Goal: Task Accomplishment & Management: Use online tool/utility

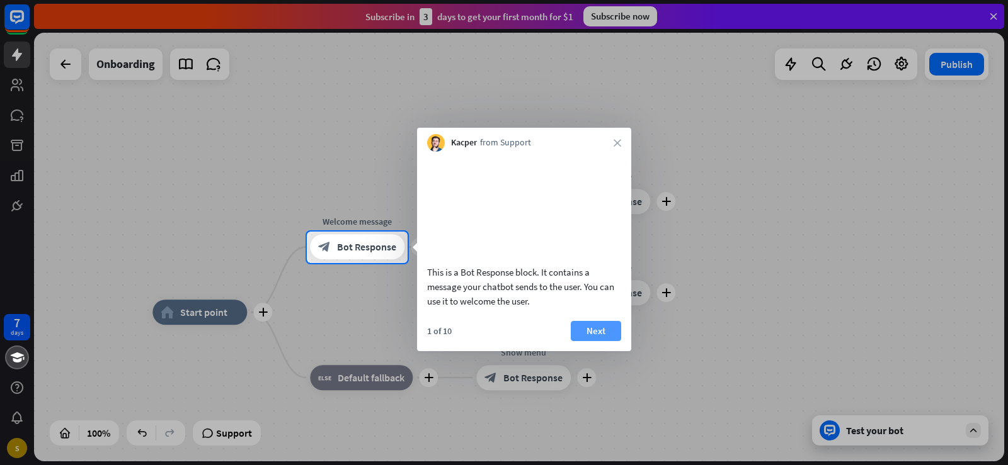
click at [598, 341] on button "Next" at bounding box center [596, 331] width 50 height 20
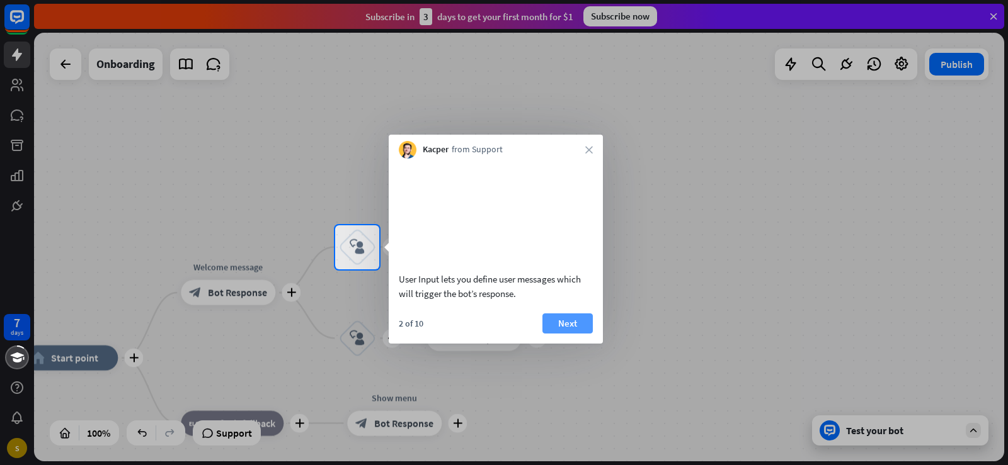
click at [578, 329] on button "Next" at bounding box center [567, 324] width 50 height 20
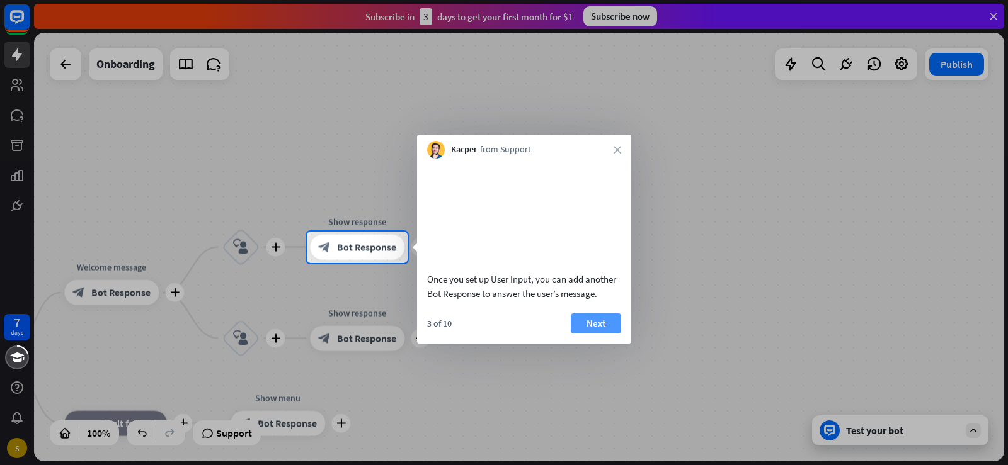
click at [579, 334] on button "Next" at bounding box center [596, 324] width 50 height 20
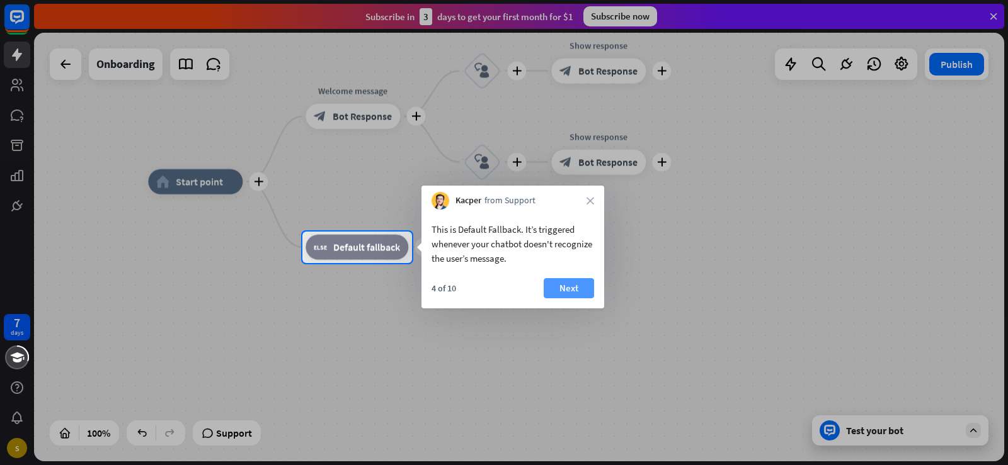
click at [564, 294] on button "Next" at bounding box center [569, 288] width 50 height 20
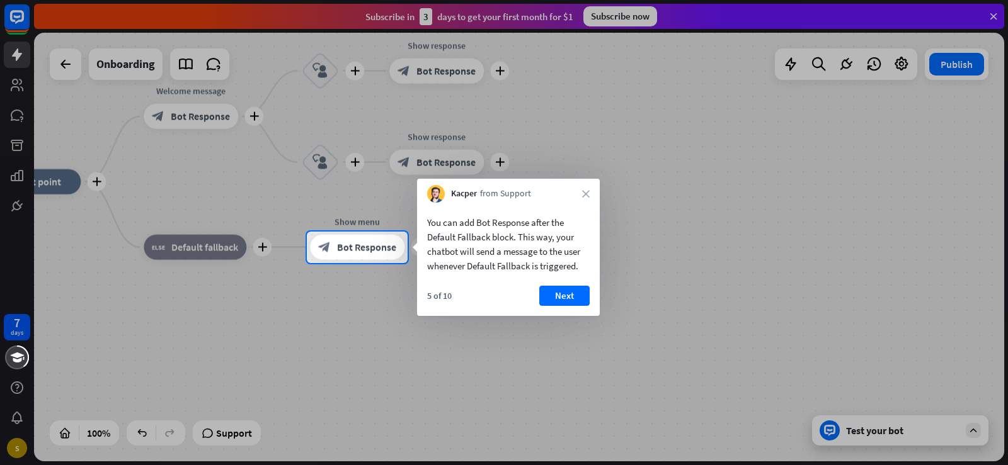
click at [564, 294] on button "Next" at bounding box center [564, 296] width 50 height 20
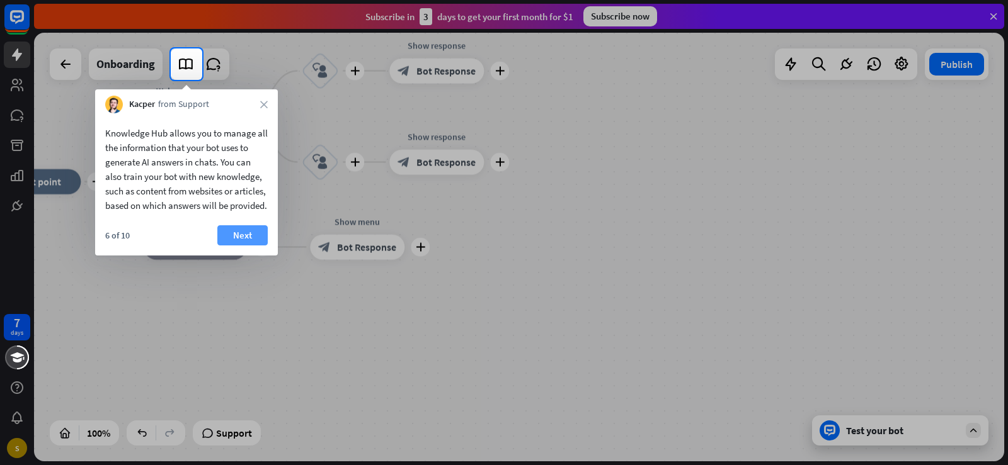
click at [241, 246] on button "Next" at bounding box center [242, 235] width 50 height 20
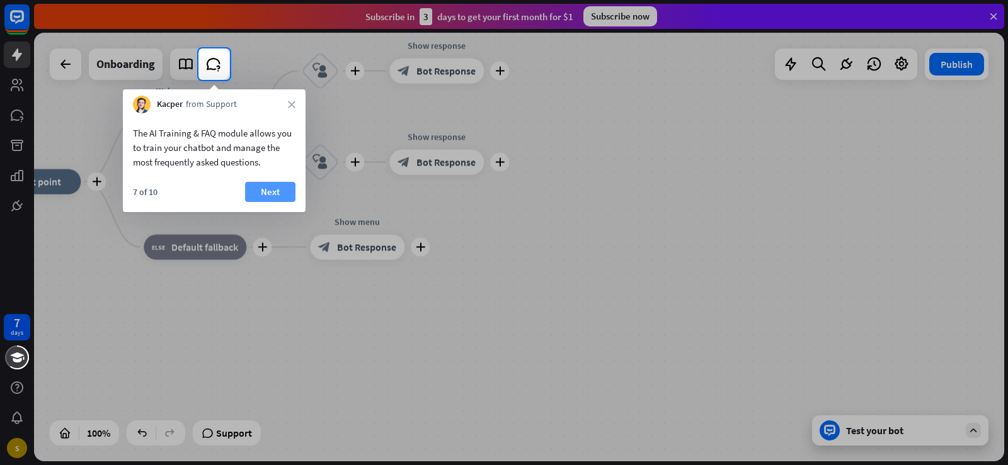
click at [253, 195] on button "Next" at bounding box center [270, 192] width 50 height 20
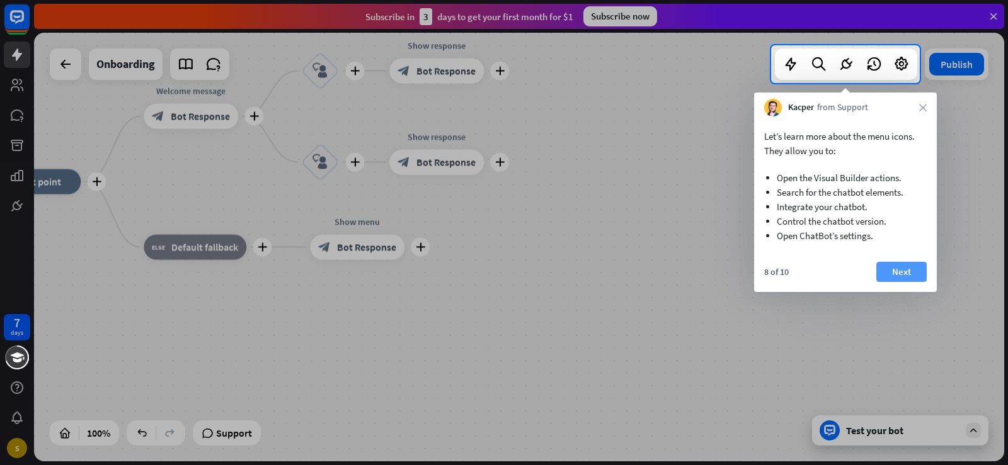
click at [913, 275] on button "Next" at bounding box center [901, 272] width 50 height 20
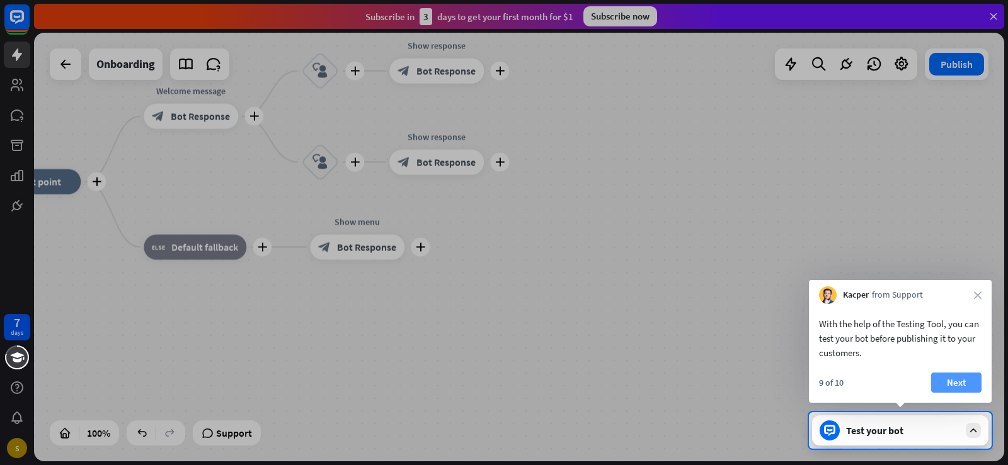
click at [958, 379] on button "Next" at bounding box center [956, 383] width 50 height 20
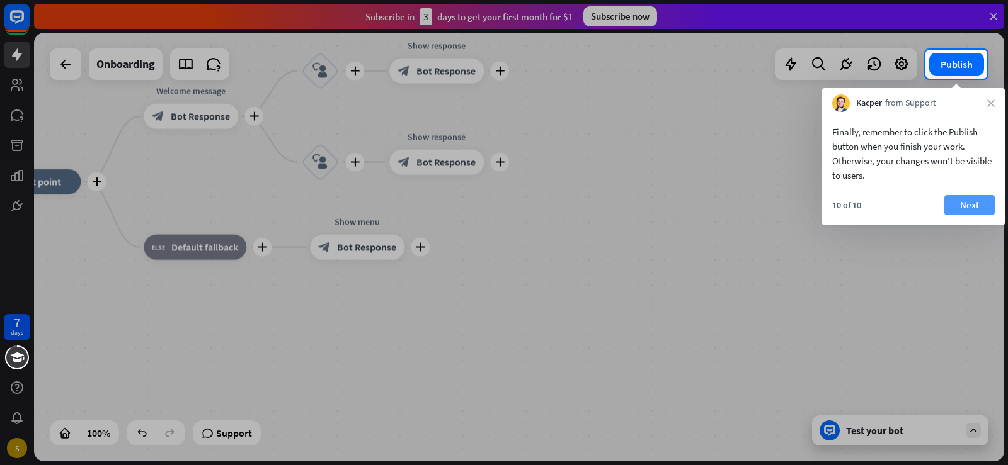
click at [978, 203] on button "Next" at bounding box center [969, 205] width 50 height 20
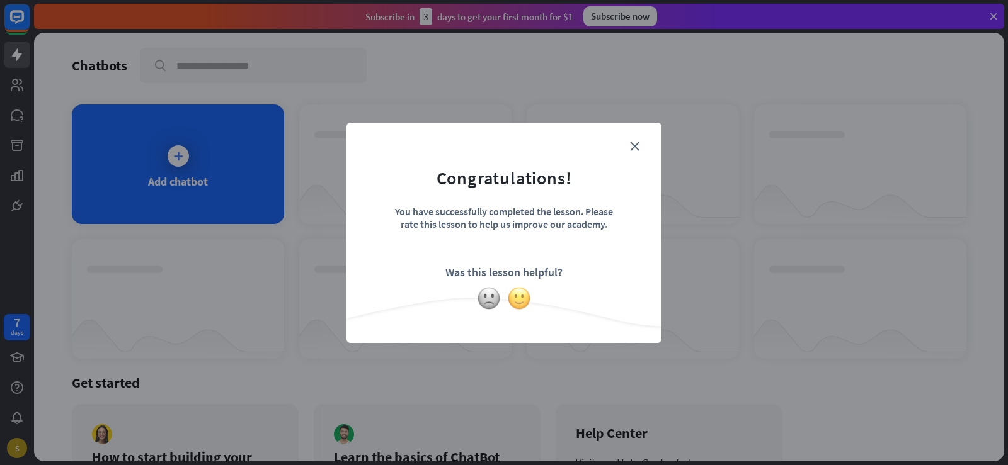
click at [518, 301] on img at bounding box center [519, 299] width 24 height 24
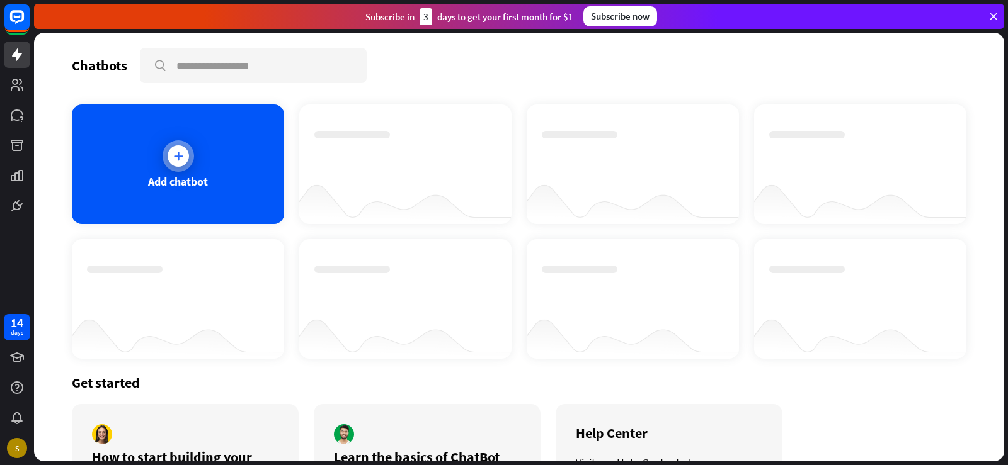
click at [178, 155] on icon at bounding box center [178, 156] width 13 height 13
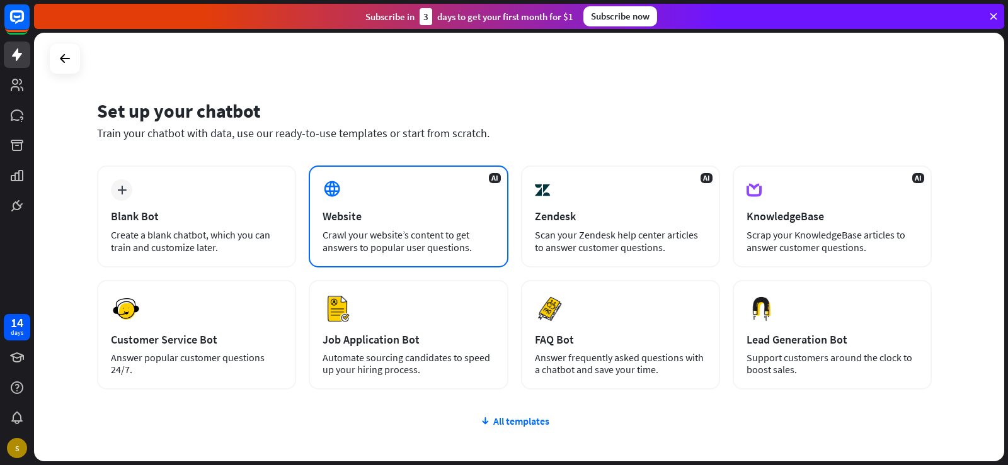
click at [389, 231] on div "Crawl your website’s content to get answers to popular user questions." at bounding box center [407, 241] width 171 height 25
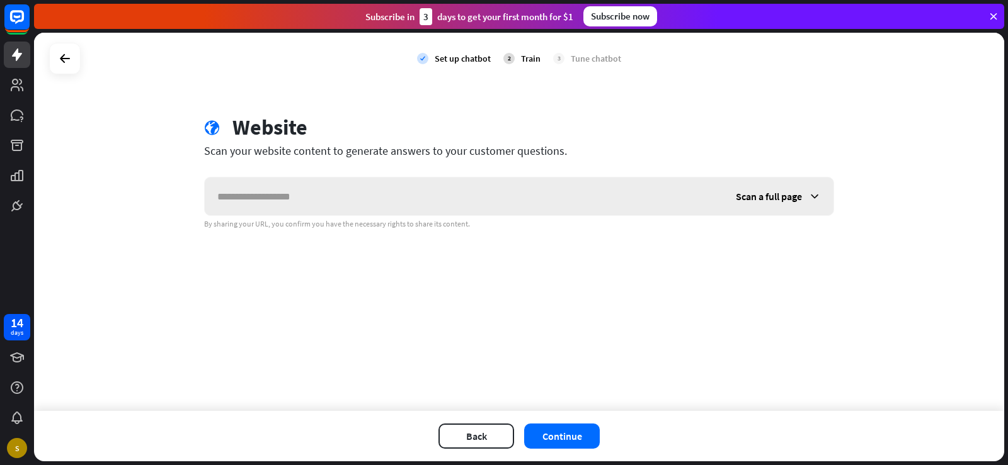
click at [784, 195] on span "Scan a full page" at bounding box center [769, 196] width 66 height 13
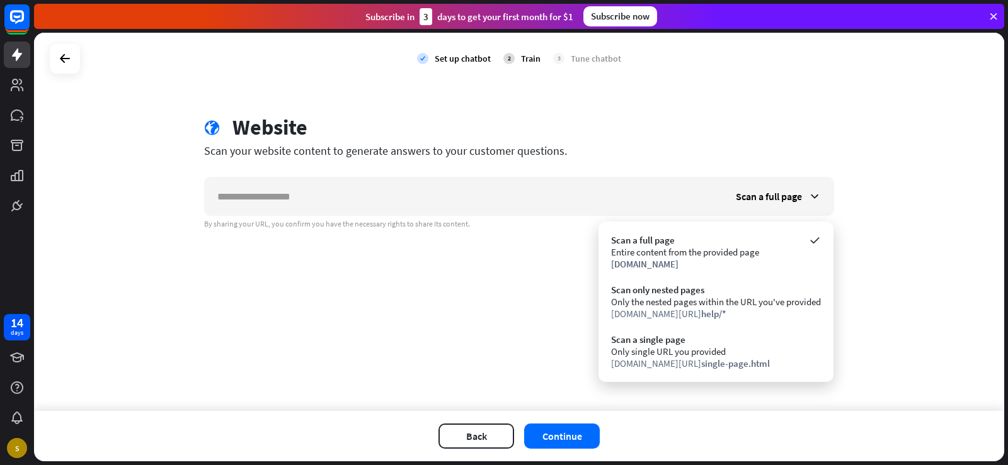
click at [305, 302] on div "check Set up chatbot 2 Train 3 Tune chatbot globe Website Scan your website con…" at bounding box center [519, 222] width 970 height 379
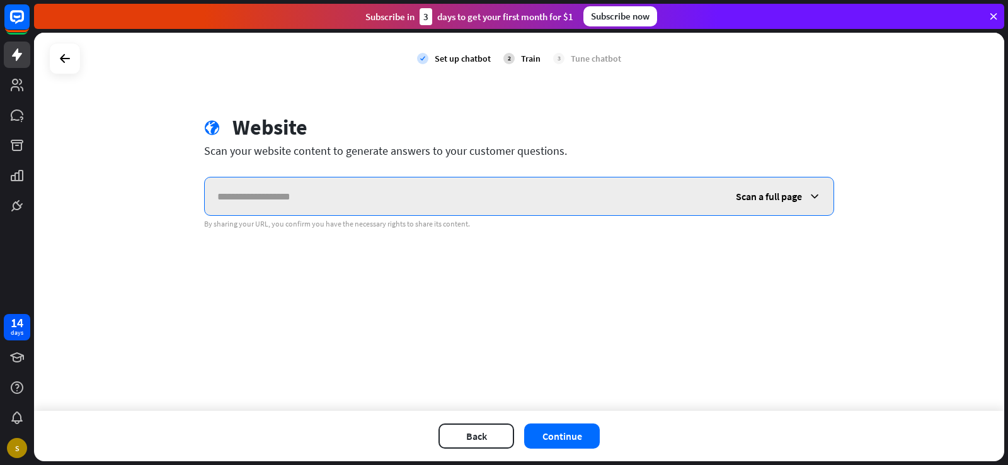
click at [307, 193] on input "text" at bounding box center [464, 197] width 518 height 38
paste input "**********"
type input "**********"
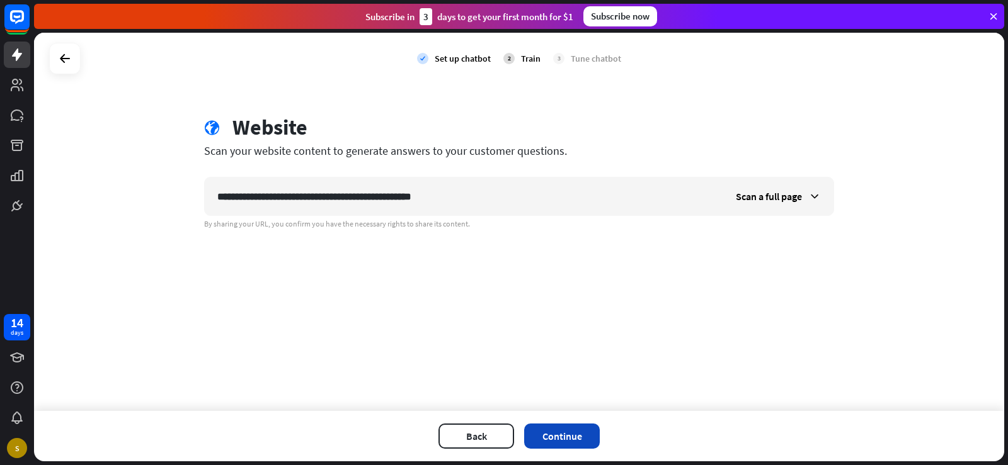
click at [576, 436] on button "Continue" at bounding box center [562, 436] width 76 height 25
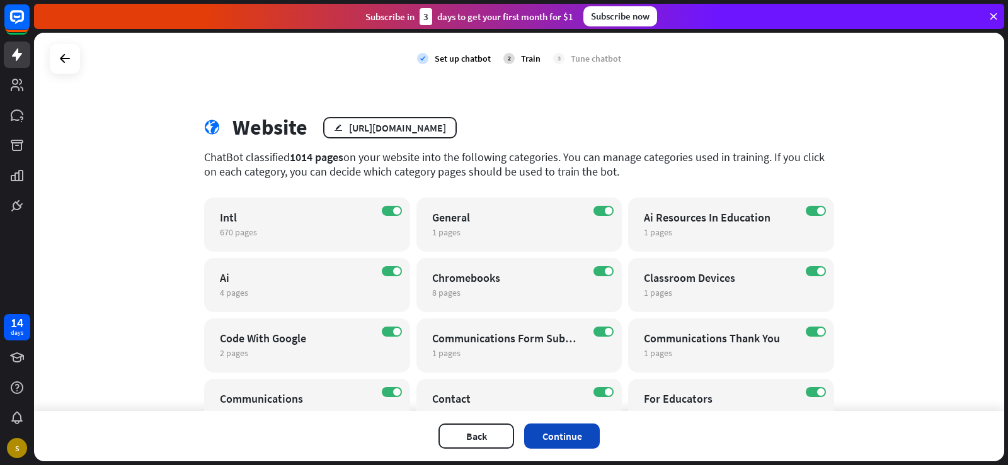
click at [572, 435] on button "Continue" at bounding box center [562, 436] width 76 height 25
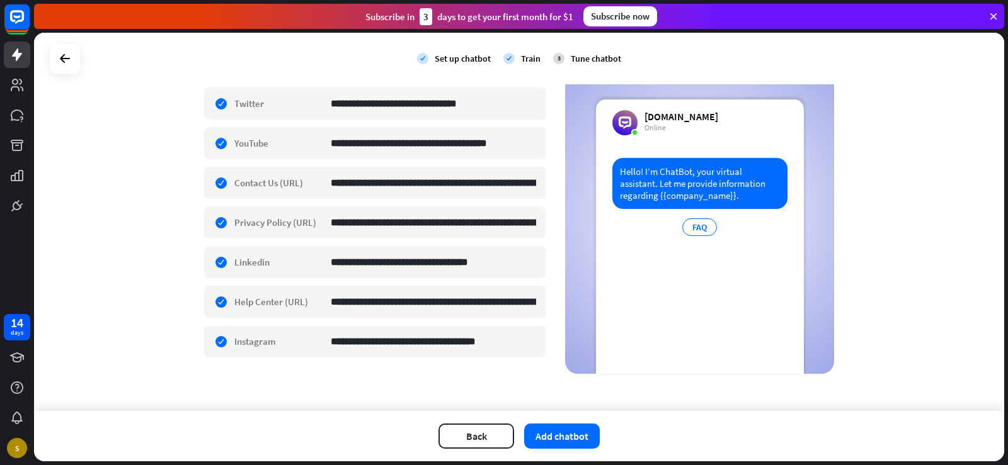
scroll to position [269, 0]
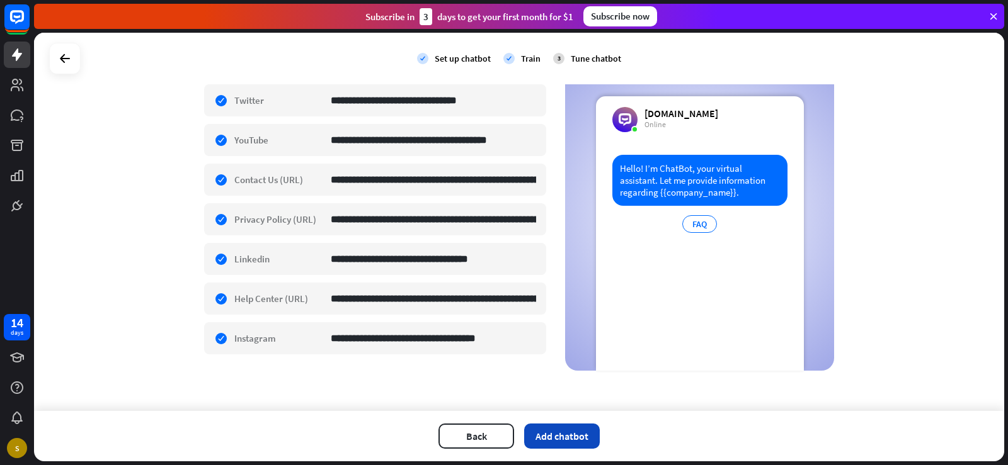
click at [566, 442] on button "Add chatbot" at bounding box center [562, 436] width 76 height 25
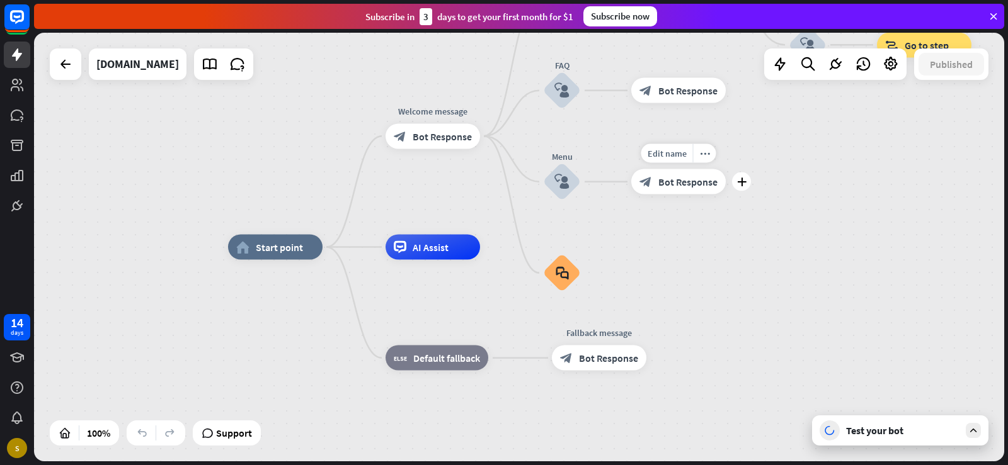
click at [686, 185] on span "Bot Response" at bounding box center [687, 182] width 59 height 13
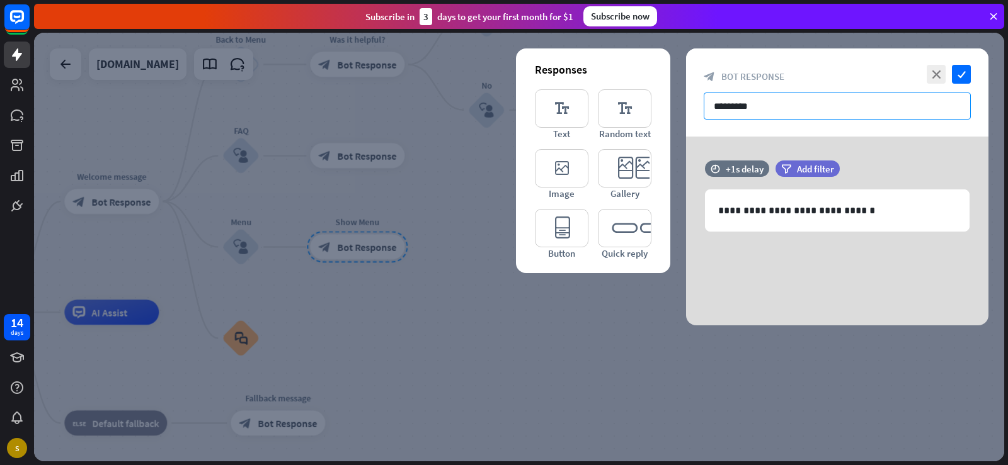
click at [746, 110] on input "*********" at bounding box center [837, 106] width 267 height 27
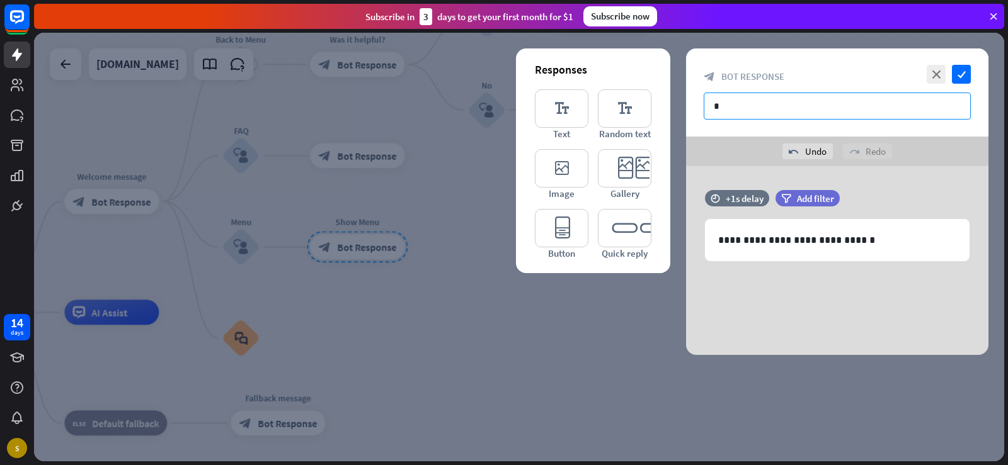
type input "*"
click at [760, 113] on input "*" at bounding box center [837, 106] width 267 height 27
type input "********"
click at [962, 78] on icon "check" at bounding box center [961, 74] width 19 height 19
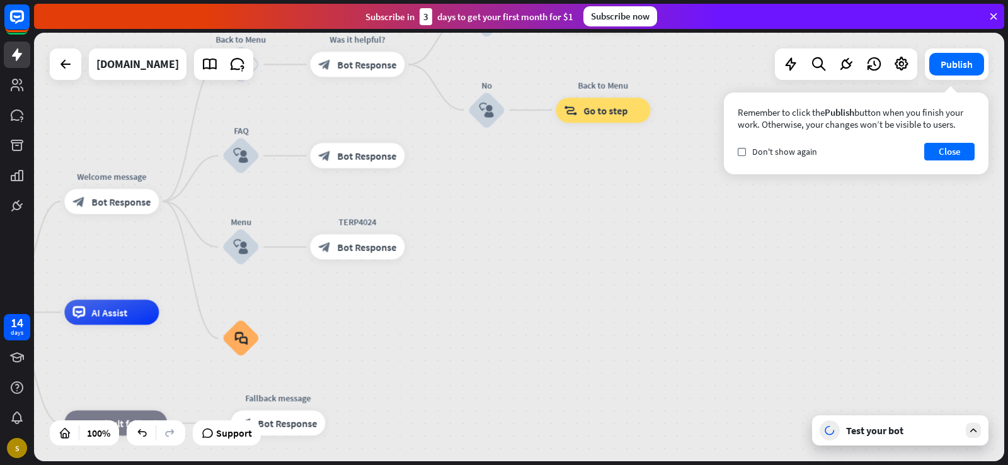
click at [595, 111] on span "Go to step" at bounding box center [605, 110] width 44 height 13
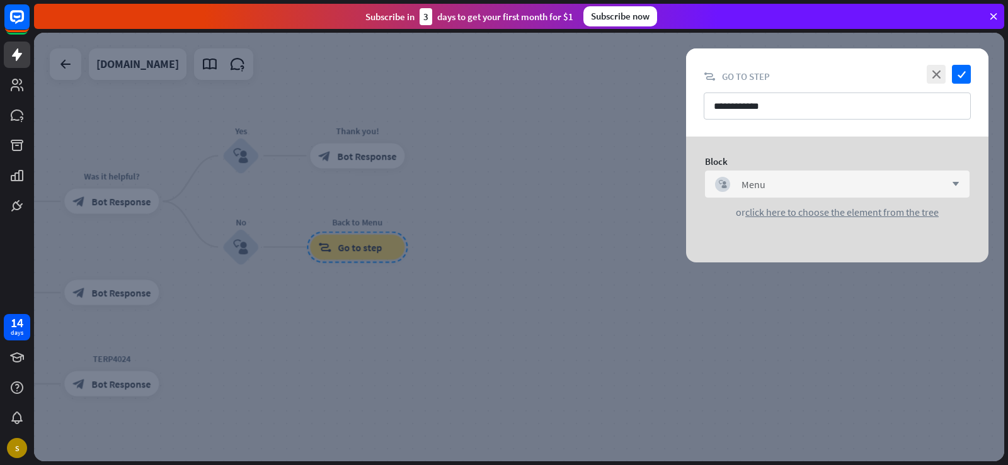
click at [961, 180] on div "block_user_input Menu arrow_down" at bounding box center [837, 184] width 265 height 27
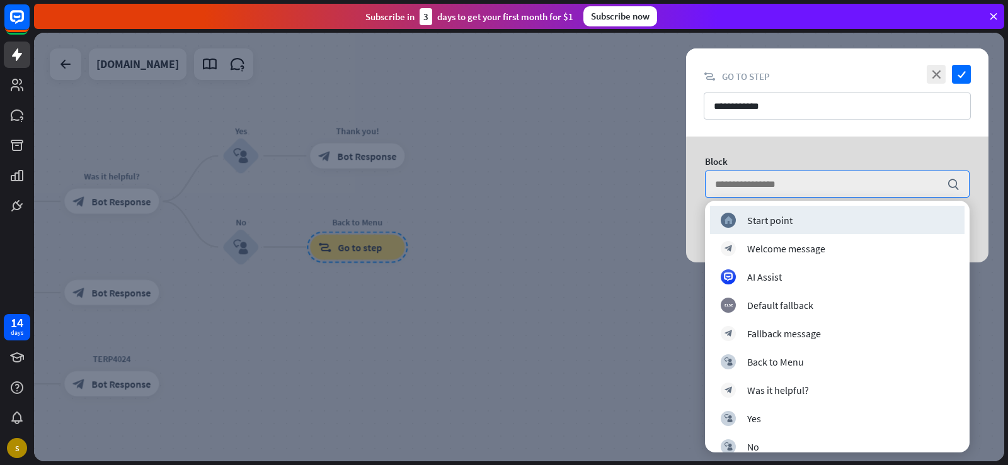
click at [634, 180] on div at bounding box center [519, 247] width 970 height 429
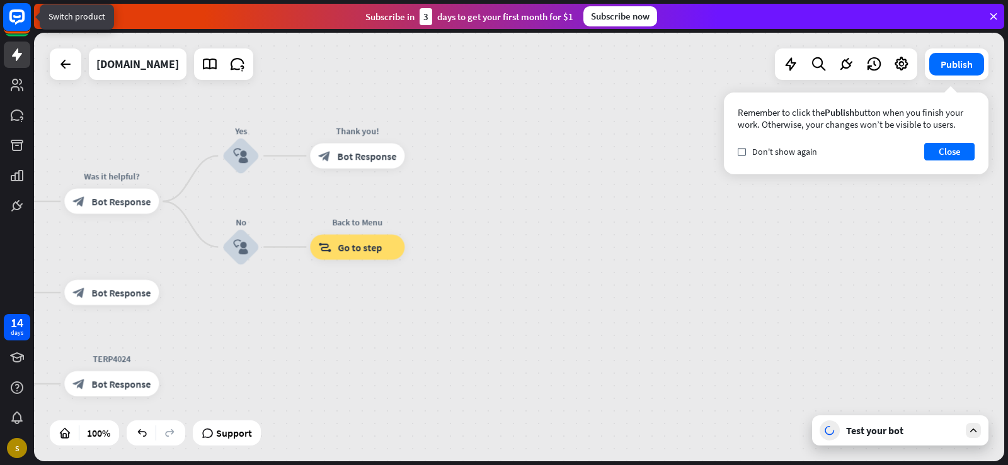
click at [11, 14] on icon at bounding box center [16, 16] width 15 height 15
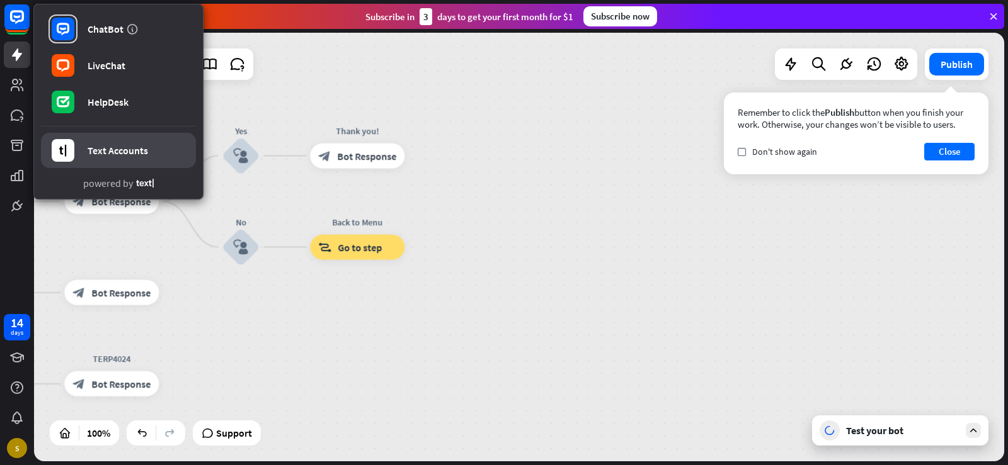
click at [112, 148] on div "Text Accounts" at bounding box center [118, 150] width 60 height 13
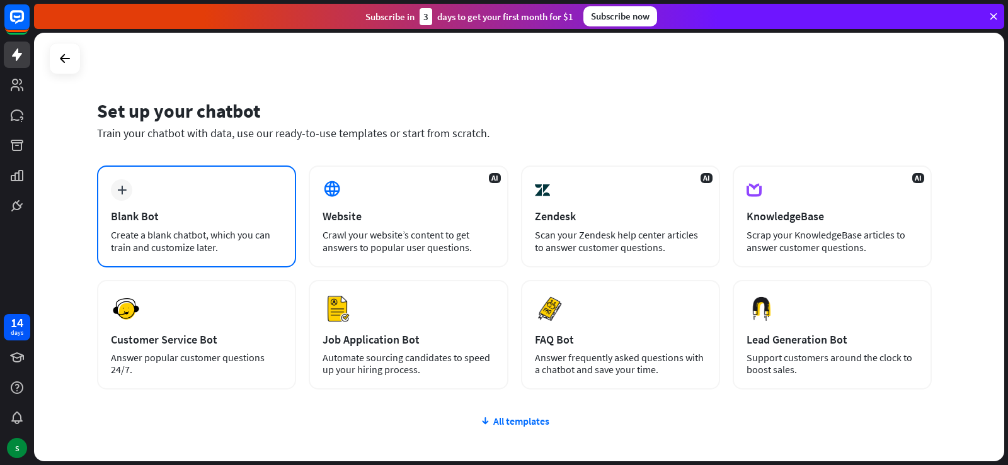
click at [190, 198] on div "plus Blank Bot Create a blank chatbot, which you can train and customize later." at bounding box center [196, 217] width 199 height 102
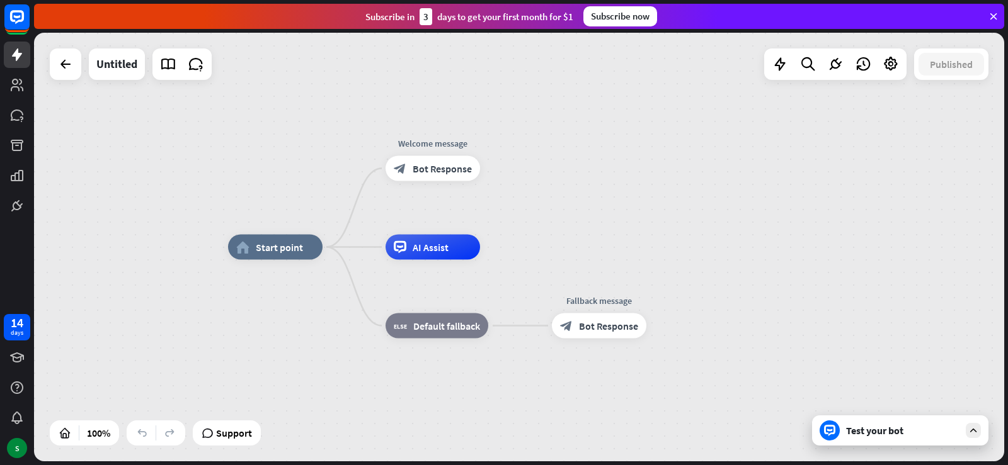
click at [899, 436] on div "Test your bot" at bounding box center [902, 431] width 113 height 13
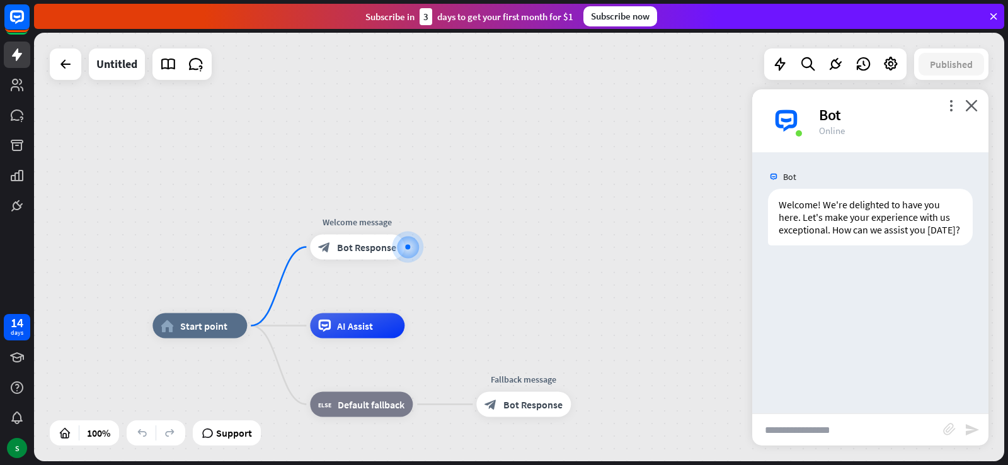
click at [847, 437] on input "text" at bounding box center [847, 429] width 191 height 31
type input "**********"
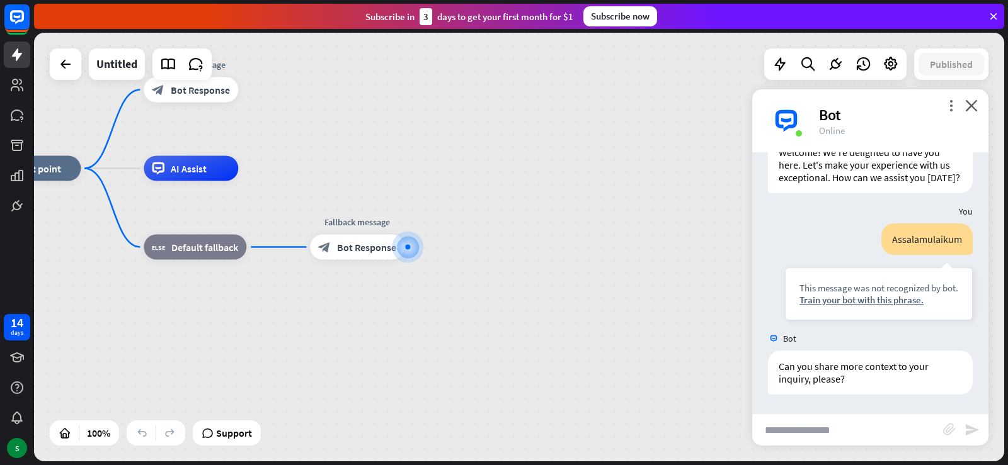
scroll to position [65, 0]
type input "**********"
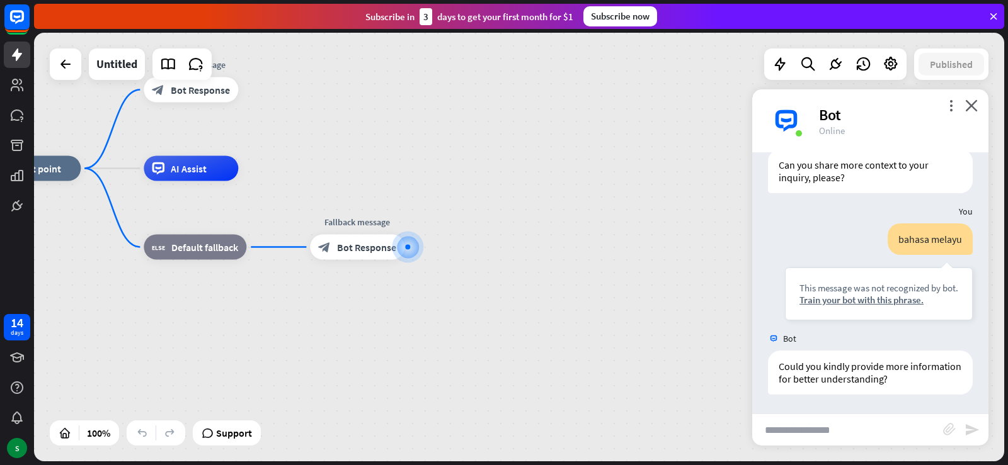
scroll to position [266, 0]
click at [949, 105] on icon "more_vert" at bounding box center [951, 106] width 12 height 12
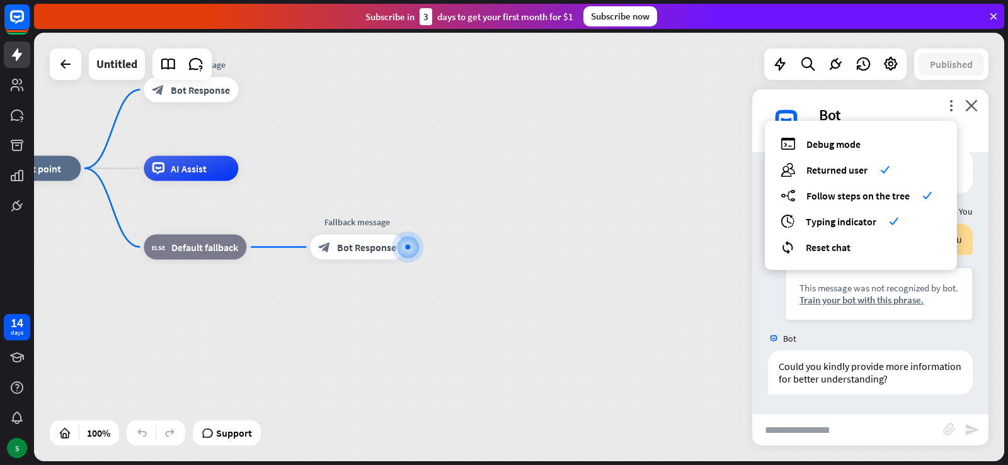
click at [631, 241] on div "home_2 Start point Welcome message block_bot_response Bot Response AI Assist bl…" at bounding box center [471, 383] width 970 height 429
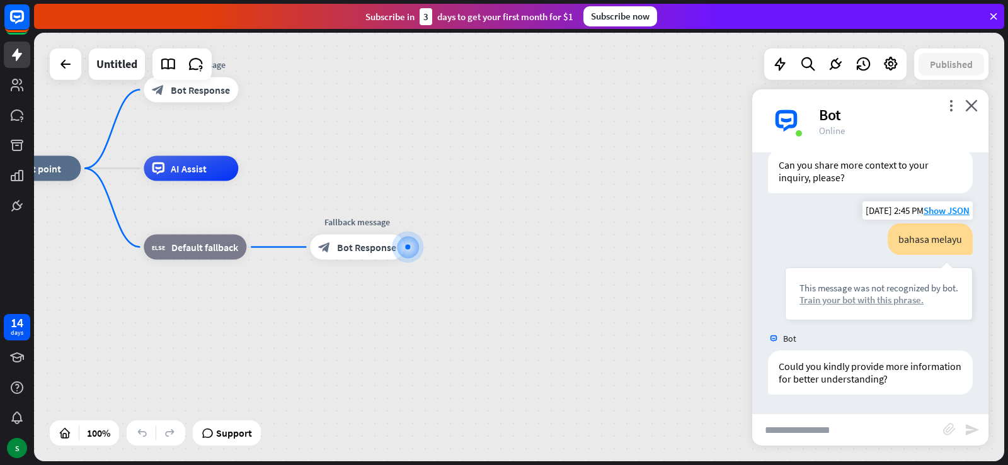
click at [865, 300] on div "Train your bot with this phrase." at bounding box center [878, 300] width 159 height 12
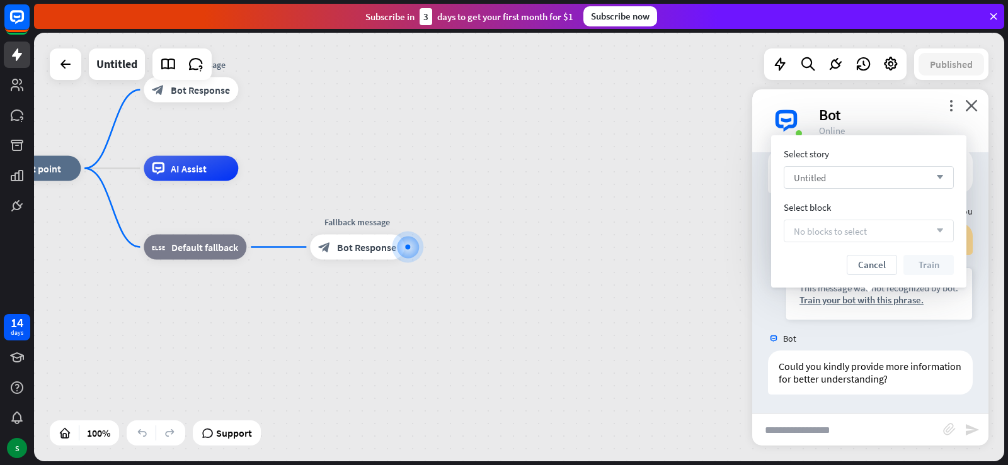
click at [935, 173] on div "Untitled arrow_down" at bounding box center [869, 177] width 170 height 23
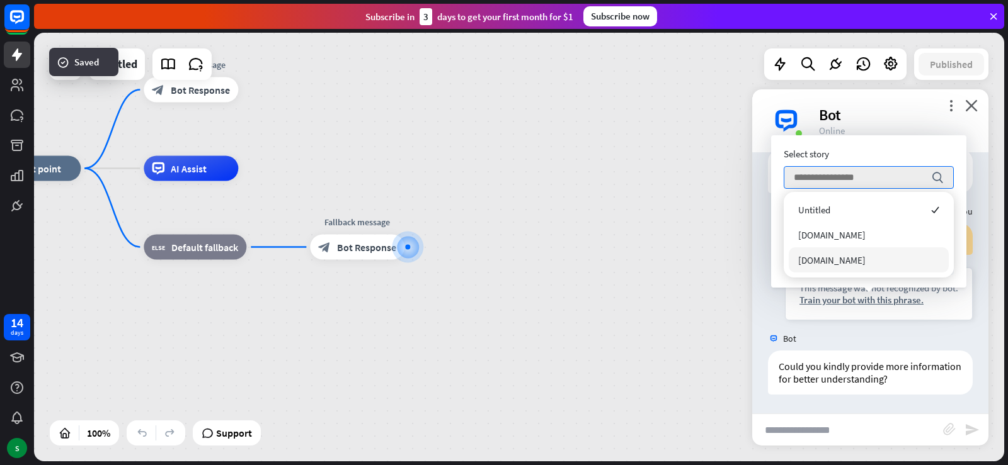
click at [870, 258] on div "[DOMAIN_NAME]" at bounding box center [869, 260] width 160 height 25
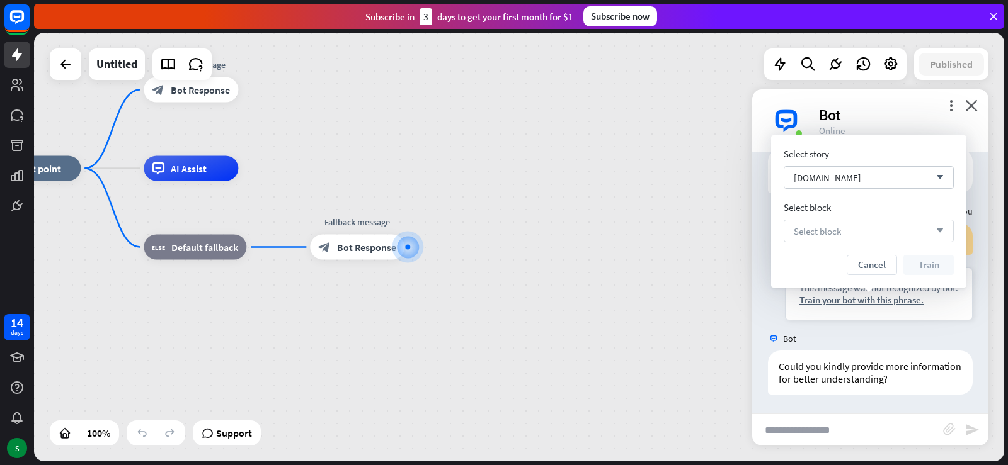
click at [918, 235] on div "Select block arrow_down" at bounding box center [869, 231] width 170 height 23
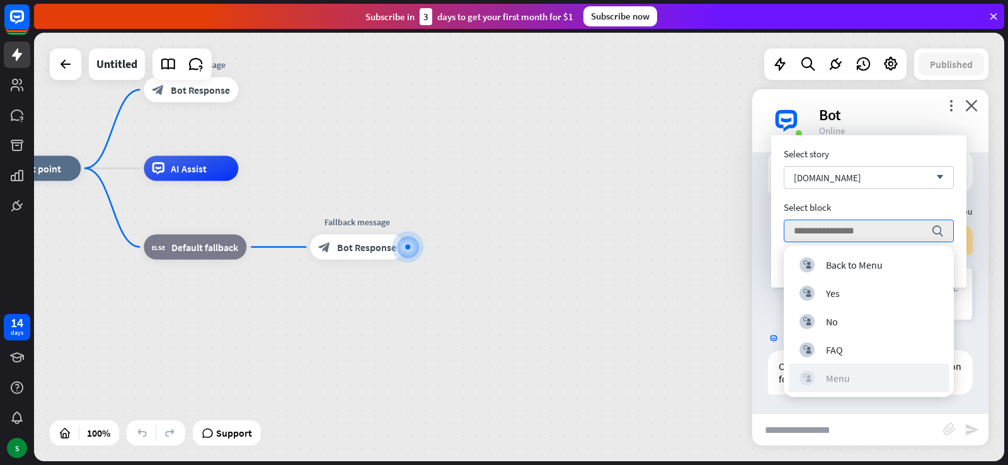
click at [840, 372] on div "Menu" at bounding box center [838, 378] width 24 height 13
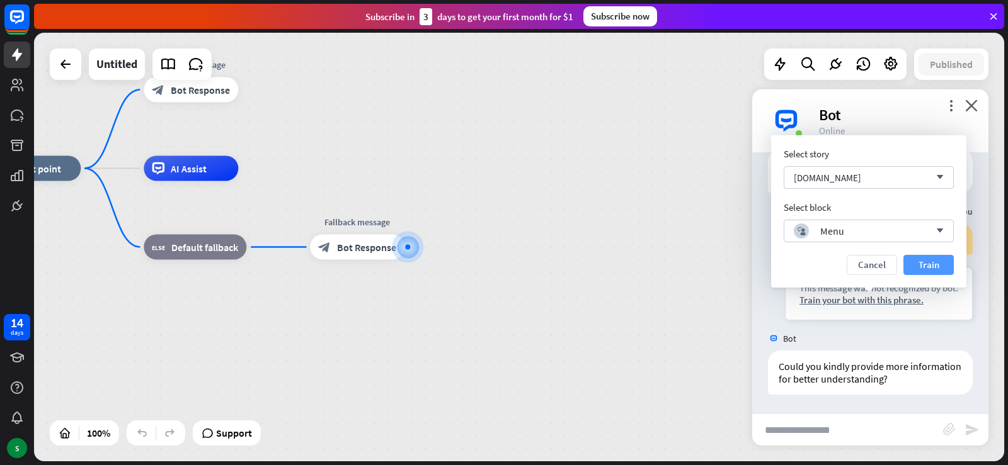
click at [926, 264] on button "Train" at bounding box center [928, 265] width 50 height 20
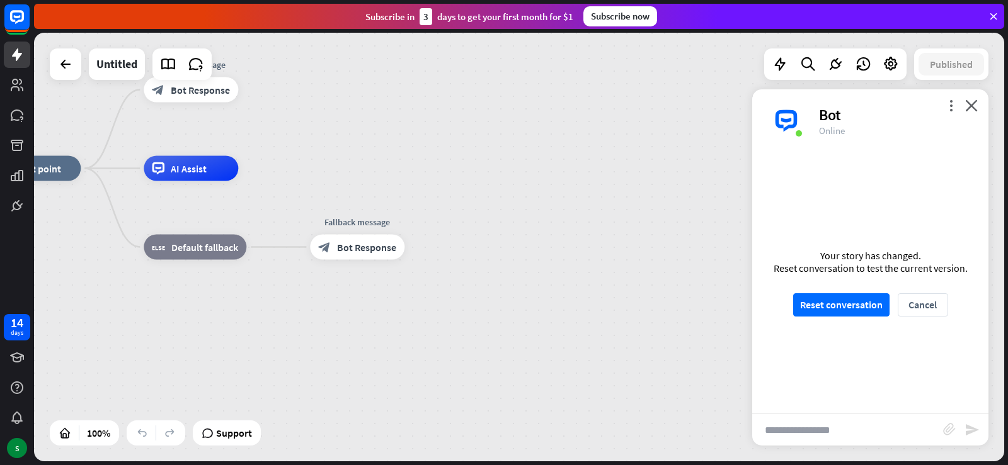
scroll to position [254, 0]
click at [855, 306] on button "Reset conversation" at bounding box center [841, 305] width 96 height 23
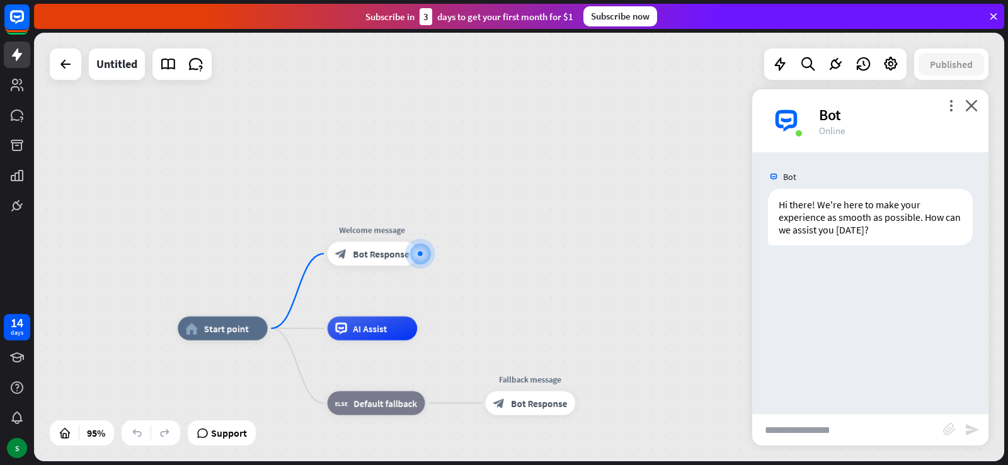
click at [857, 431] on input "text" at bounding box center [847, 429] width 191 height 31
type input "*"
type input "***"
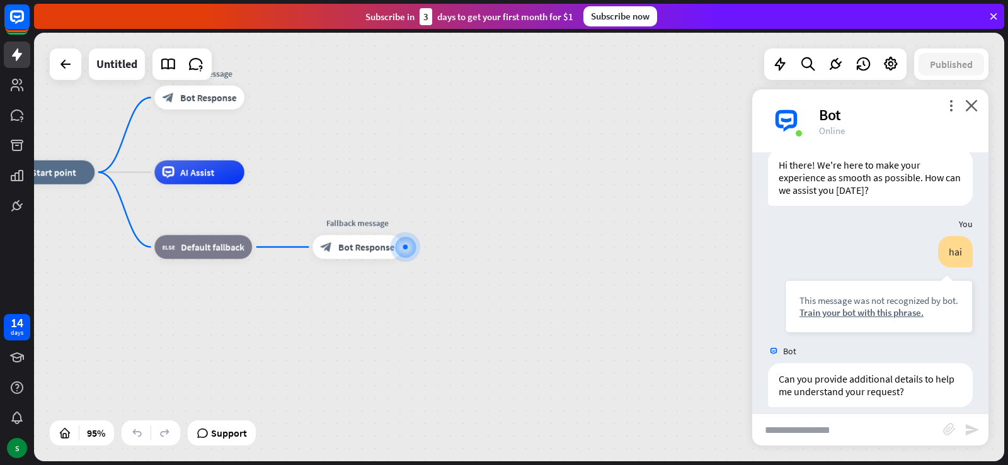
scroll to position [52, 0]
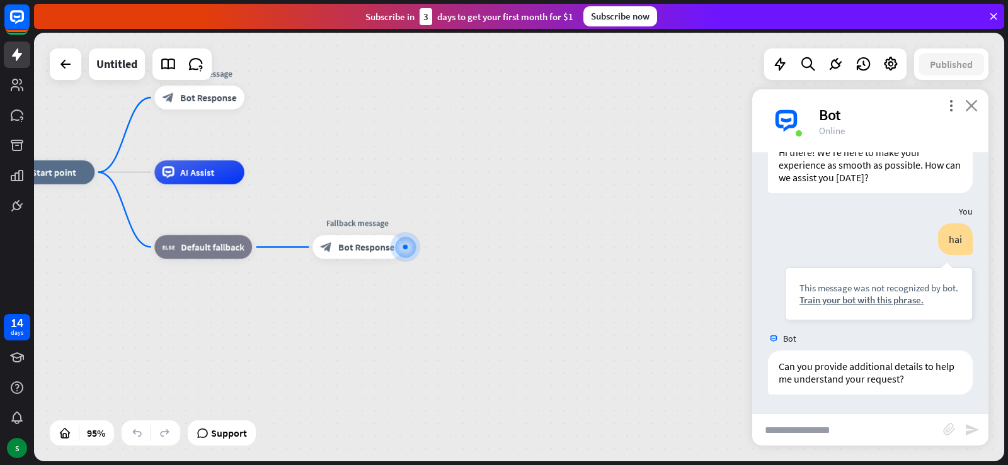
click at [969, 101] on icon "close" at bounding box center [971, 106] width 13 height 12
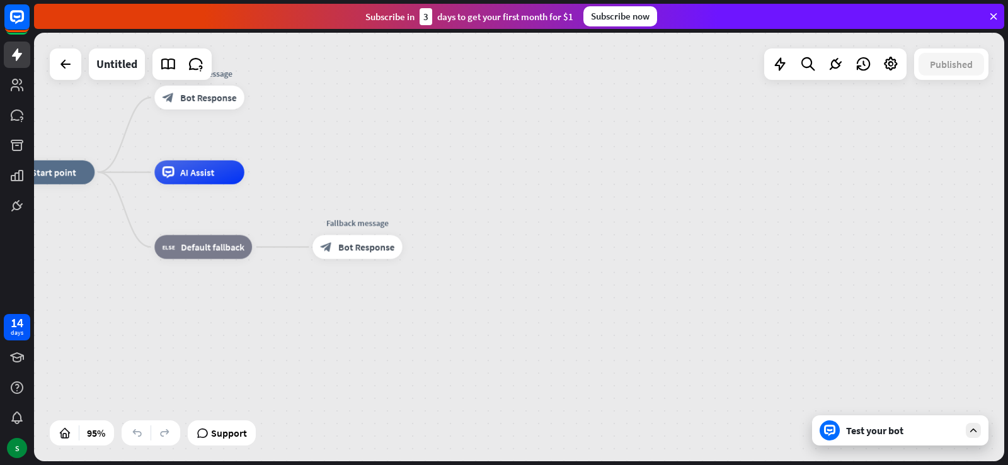
click at [690, 253] on div "home_2 Start point Welcome message block_bot_response Bot Response AI Assist bl…" at bounding box center [466, 377] width 922 height 408
click at [124, 69] on div "Untitled" at bounding box center [116, 64] width 41 height 31
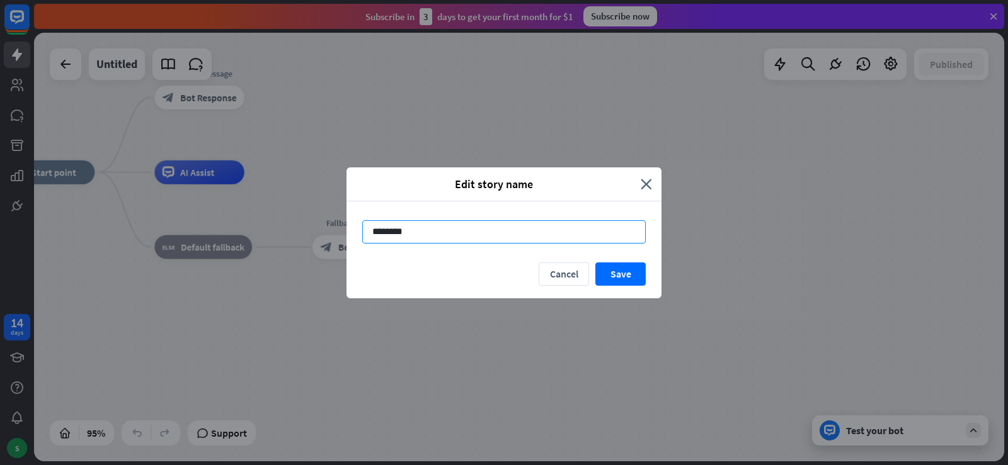
click at [414, 237] on input "********" at bounding box center [503, 231] width 283 height 23
type input "*"
type input "****"
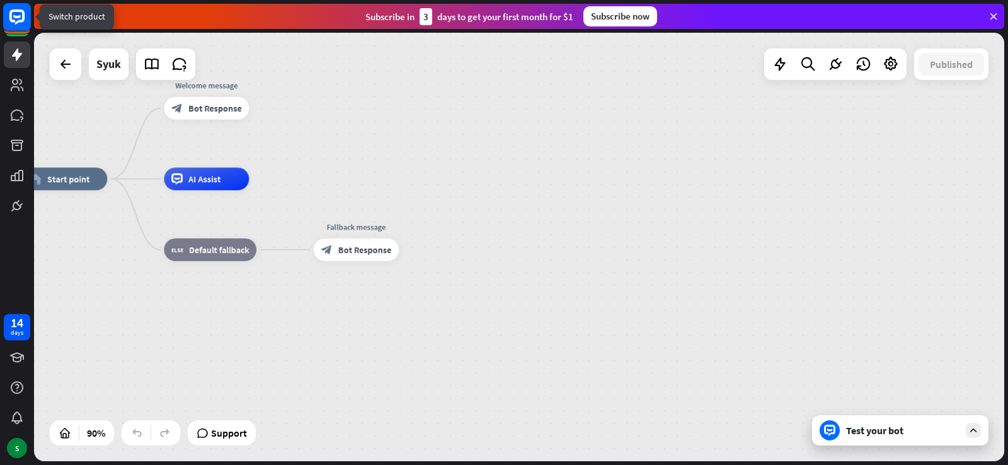
click at [16, 9] on rect at bounding box center [17, 17] width 28 height 28
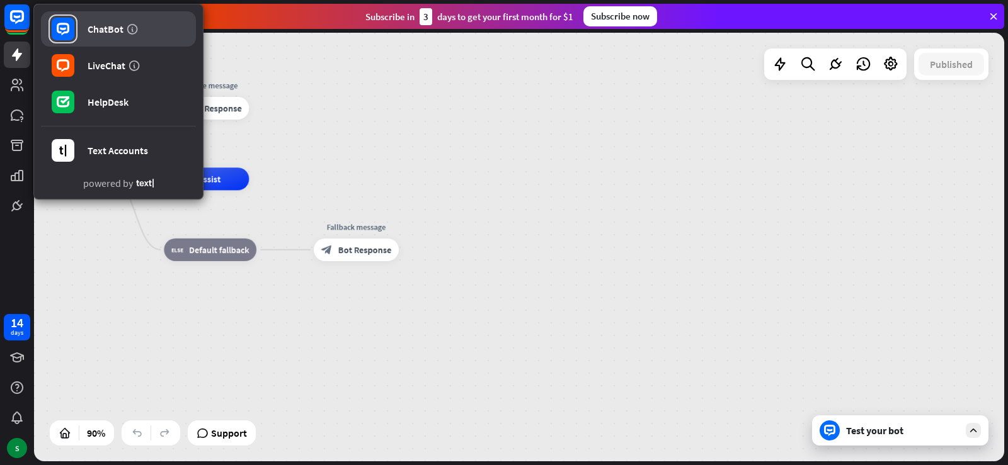
click at [89, 21] on link "ChatBot" at bounding box center [118, 28] width 155 height 35
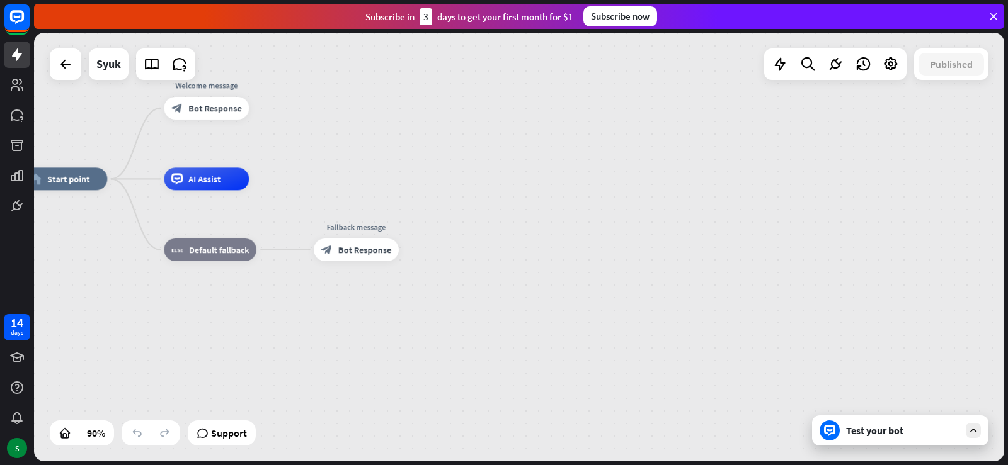
click at [995, 17] on icon at bounding box center [993, 16] width 11 height 11
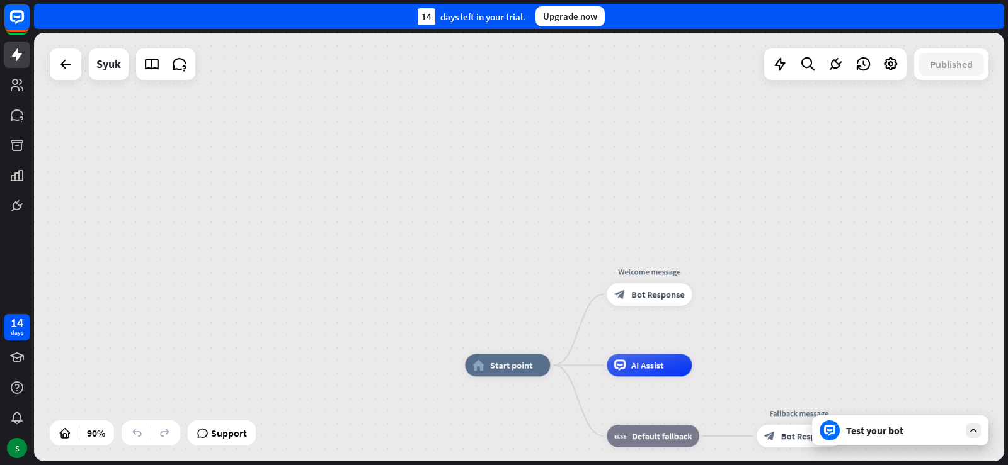
drag, startPoint x: 447, startPoint y: 193, endPoint x: 890, endPoint y: 379, distance: 480.5
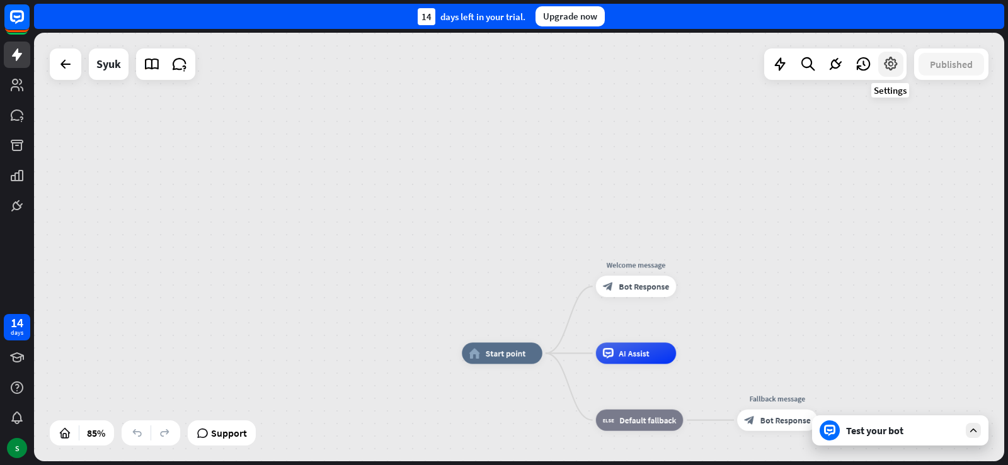
click at [886, 61] on icon at bounding box center [890, 64] width 16 height 16
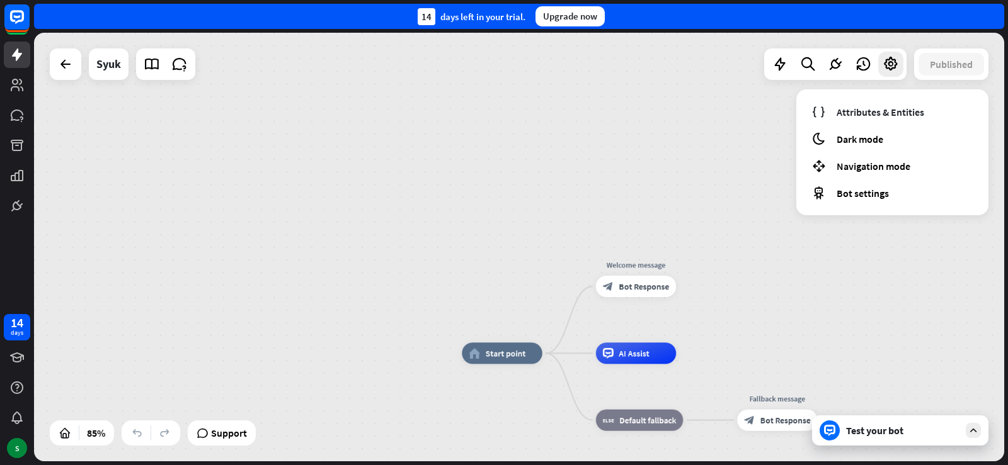
click at [224, 110] on div "home_2 Start point Welcome message block_bot_response Bot Response AI Assist bl…" at bounding box center [519, 247] width 970 height 429
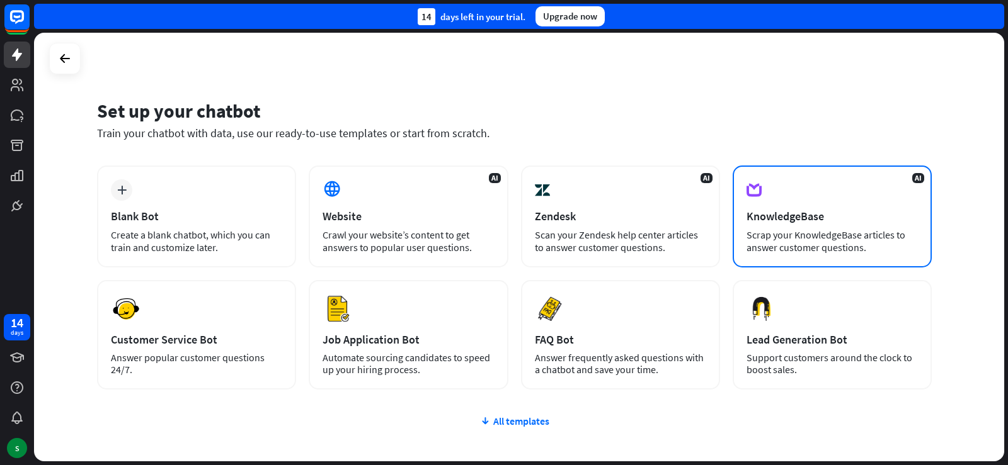
click at [814, 238] on div "Scrap your KnowledgeBase articles to answer customer questions." at bounding box center [831, 241] width 171 height 25
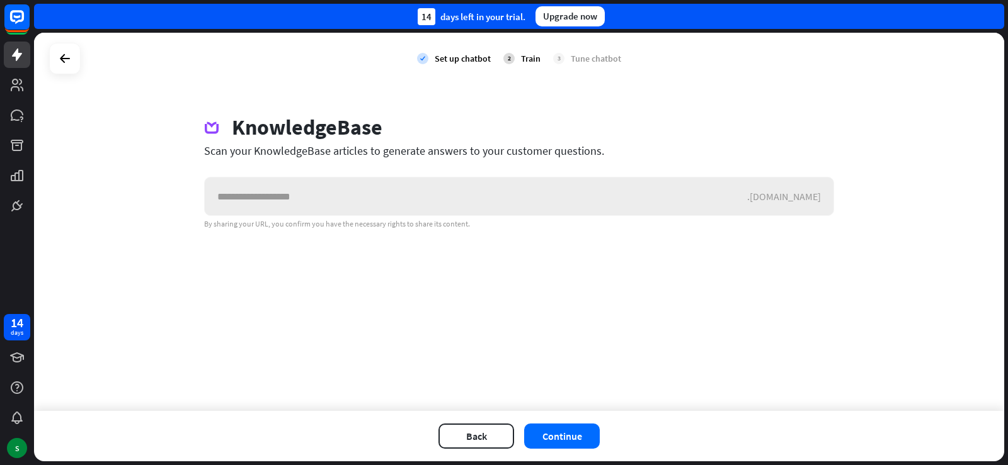
click at [620, 203] on input "text" at bounding box center [476, 197] width 542 height 38
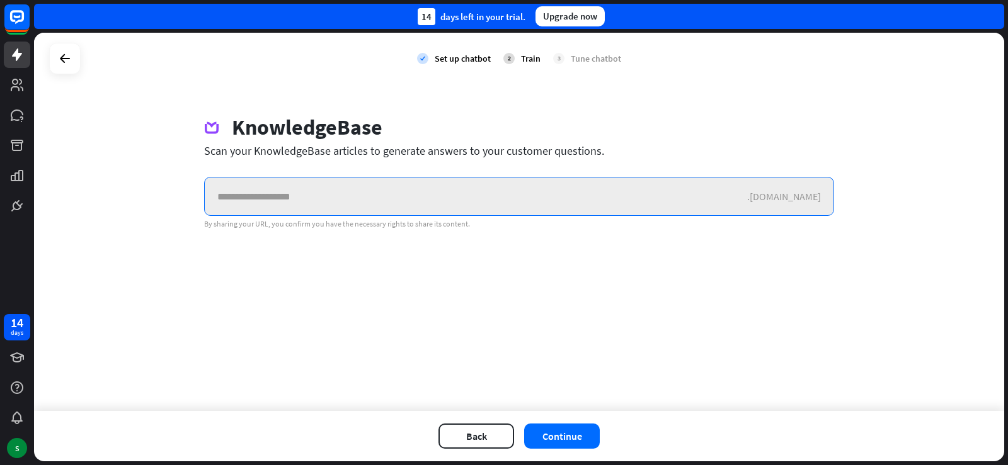
click at [431, 192] on input "text" at bounding box center [476, 197] width 542 height 38
